Goal: Information Seeking & Learning: Learn about a topic

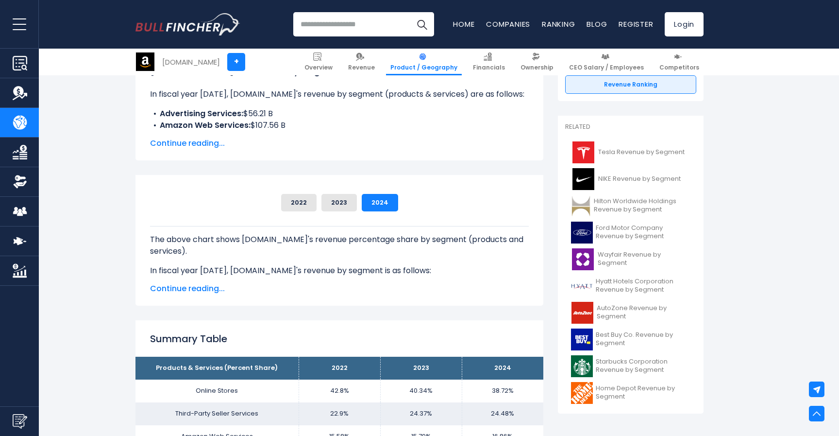
scroll to position [158, 0]
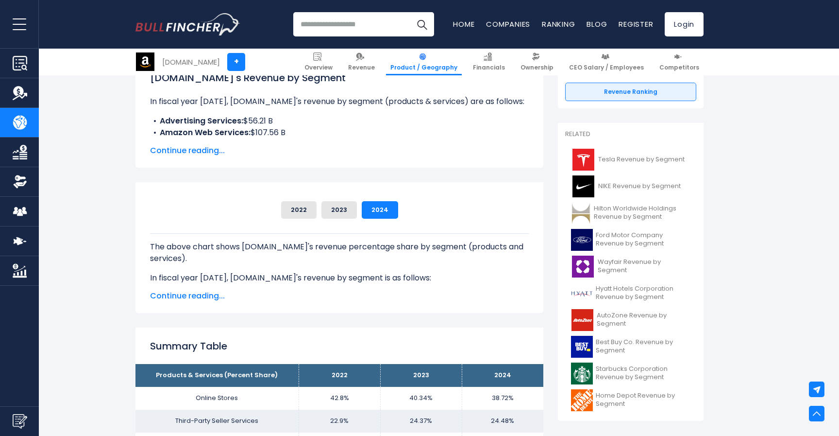
click at [225, 152] on span "Continue reading..." at bounding box center [339, 151] width 379 height 12
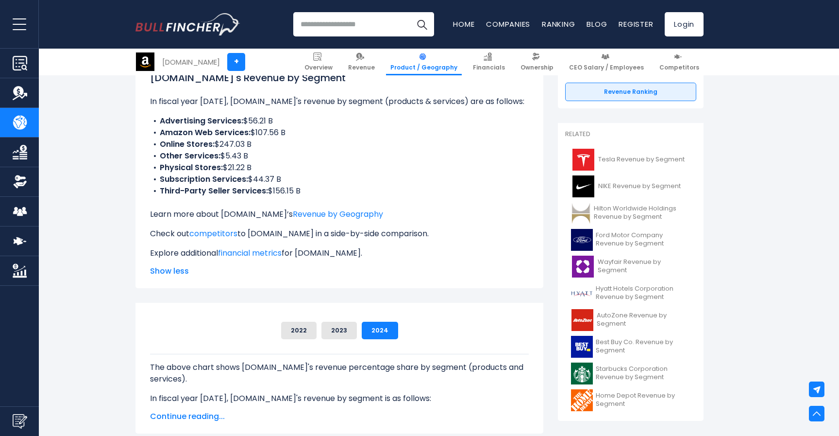
drag, startPoint x: 258, startPoint y: 134, endPoint x: 278, endPoint y: 134, distance: 19.9
click at [278, 134] on li "Amazon Web Services: $107.56 B" at bounding box center [339, 133] width 379 height 12
click at [267, 150] on li "Online Stores: $247.03 B" at bounding box center [339, 144] width 379 height 12
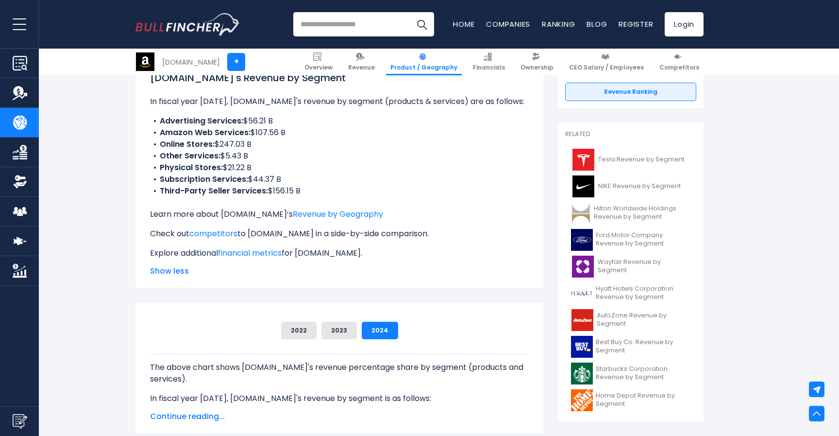
click at [267, 150] on li "Online Stores: $247.03 B" at bounding box center [339, 144] width 379 height 12
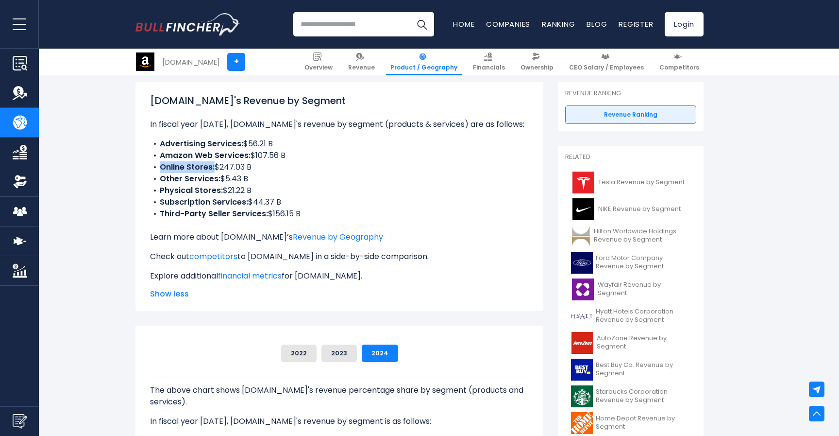
scroll to position [125, 0]
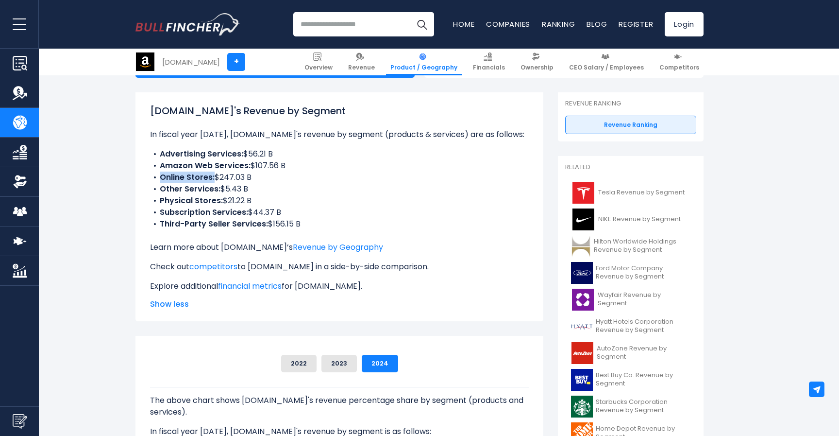
click at [272, 176] on li "Online Stores: $247.03 B" at bounding box center [339, 177] width 379 height 12
click at [272, 178] on li "Online Stores: $247.03 B" at bounding box center [339, 177] width 379 height 12
